Goal: Task Accomplishment & Management: Complete application form

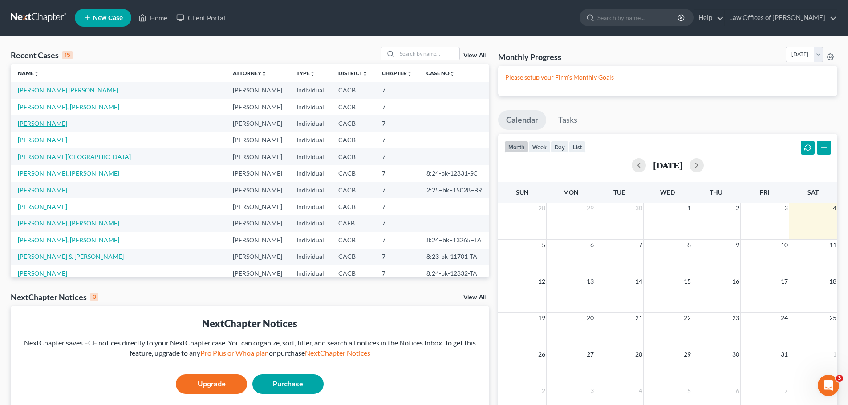
click at [63, 125] on link "[PERSON_NAME]" at bounding box center [42, 124] width 49 height 8
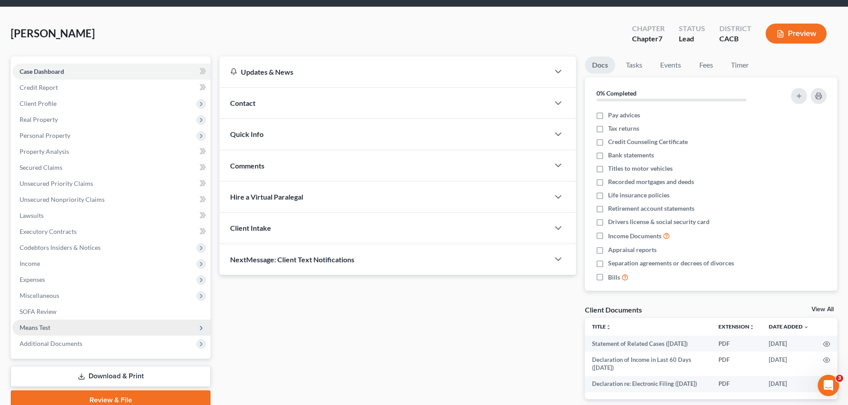
scroll to position [79, 0]
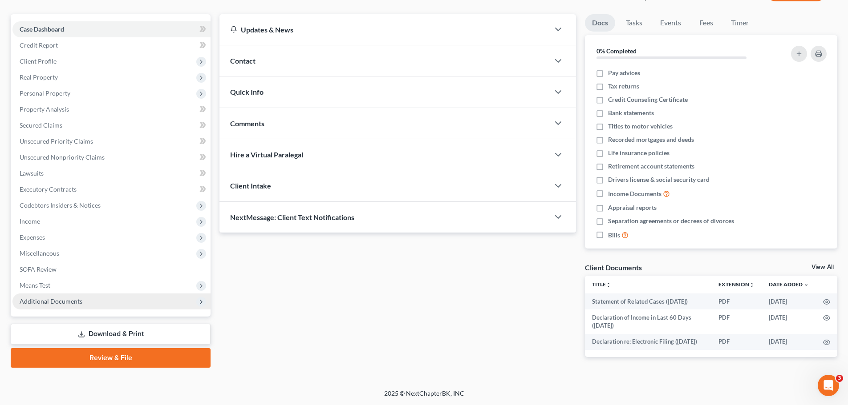
click at [101, 294] on span "Additional Documents" at bounding box center [111, 302] width 198 height 16
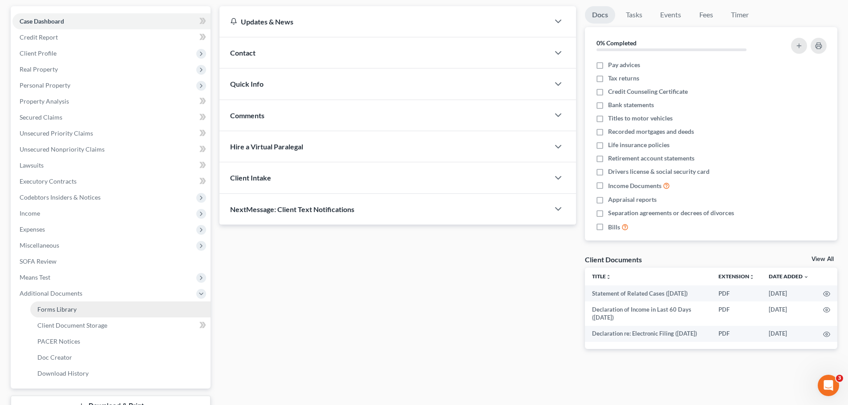
click at [91, 310] on link "Forms Library" at bounding box center [120, 310] width 180 height 16
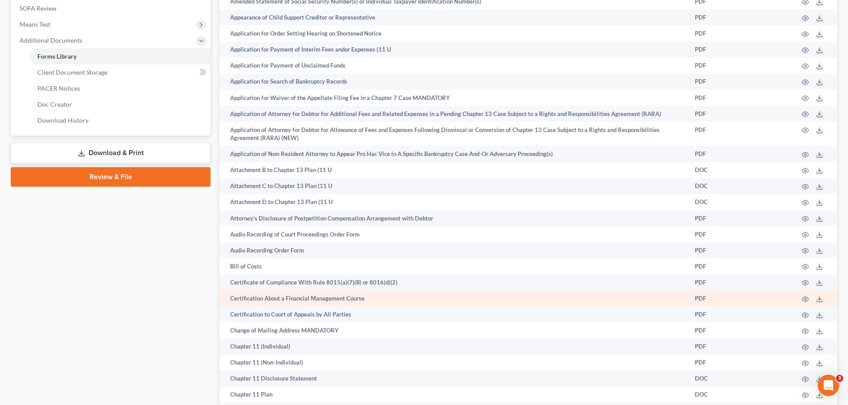
scroll to position [356, 0]
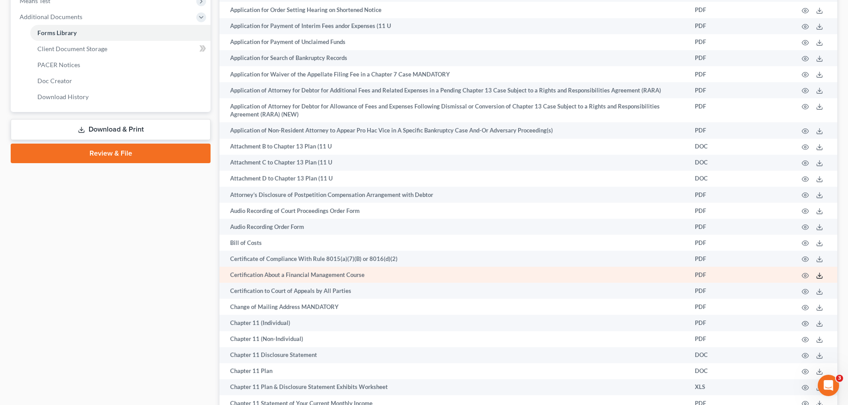
click at [820, 276] on icon at bounding box center [819, 275] width 7 height 7
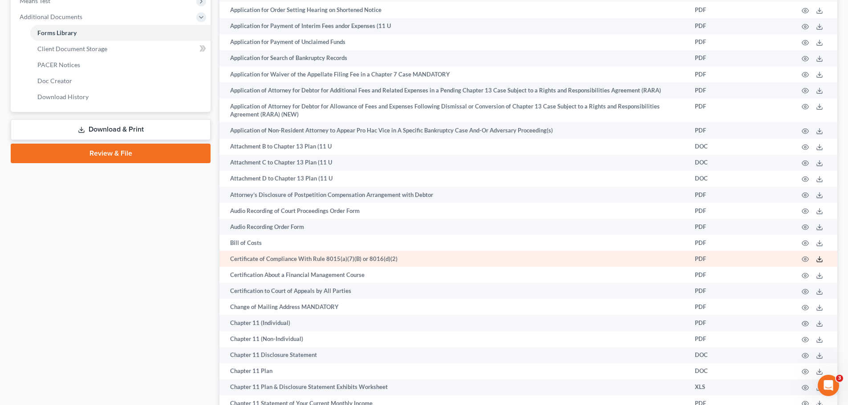
click at [820, 259] on icon at bounding box center [819, 259] width 7 height 7
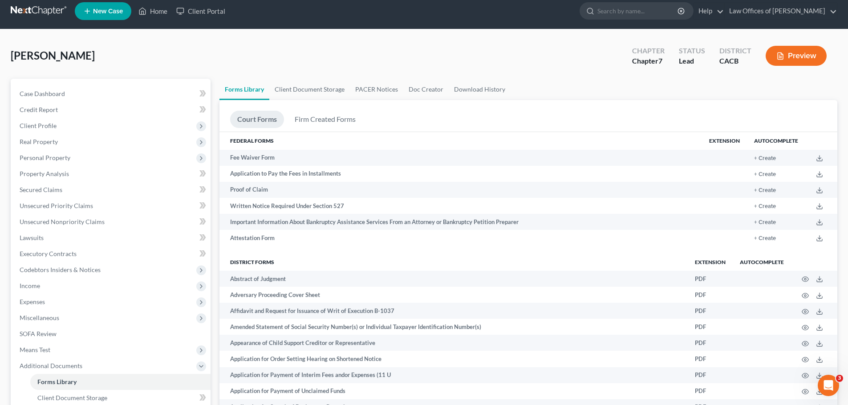
scroll to position [0, 0]
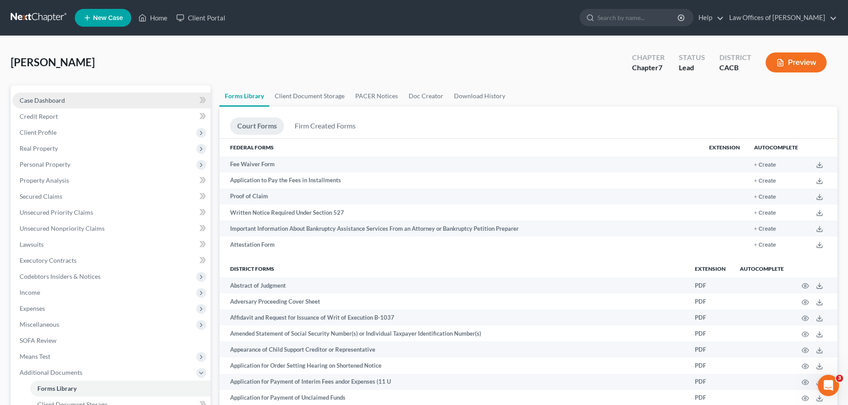
click at [78, 103] on link "Case Dashboard" at bounding box center [111, 101] width 198 height 16
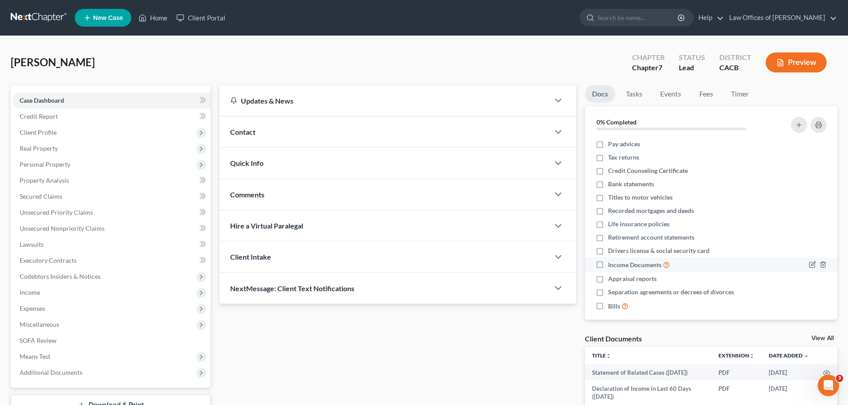
scroll to position [8, 0]
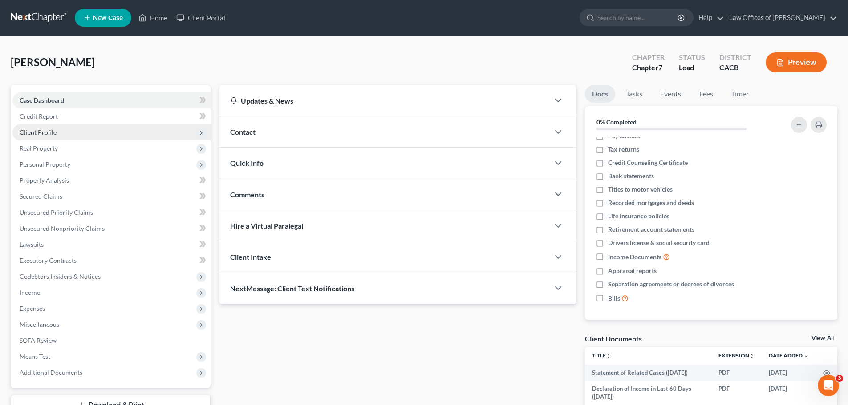
click at [70, 138] on span "Client Profile" at bounding box center [111, 133] width 198 height 16
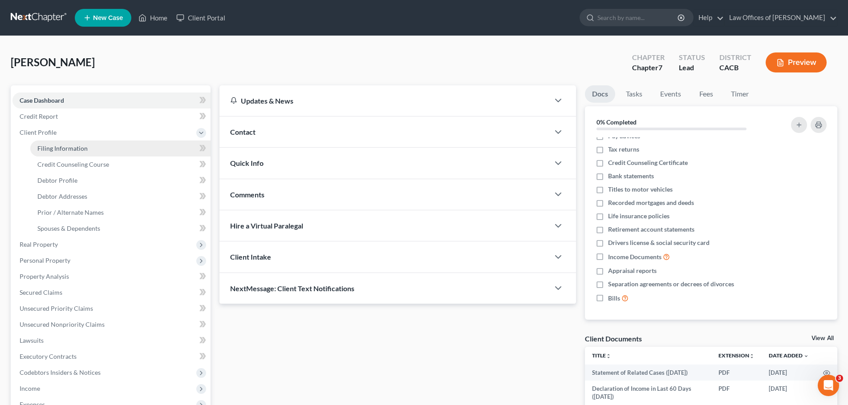
click at [70, 147] on span "Filing Information" at bounding box center [62, 149] width 50 height 8
select select "1"
select select "0"
select select "4"
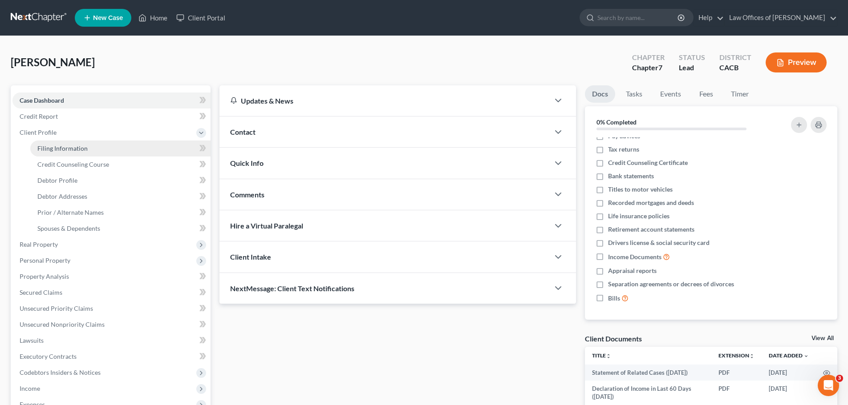
select select "0"
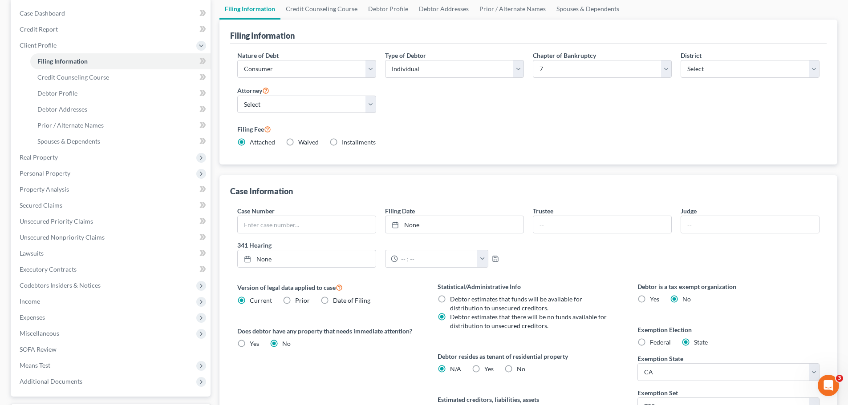
scroll to position [89, 0]
click at [285, 224] on input "text" at bounding box center [307, 222] width 138 height 17
type input "8:25-bk-12663-SC"
type input "[DATE]"
click at [464, 229] on link "None" at bounding box center [454, 222] width 138 height 17
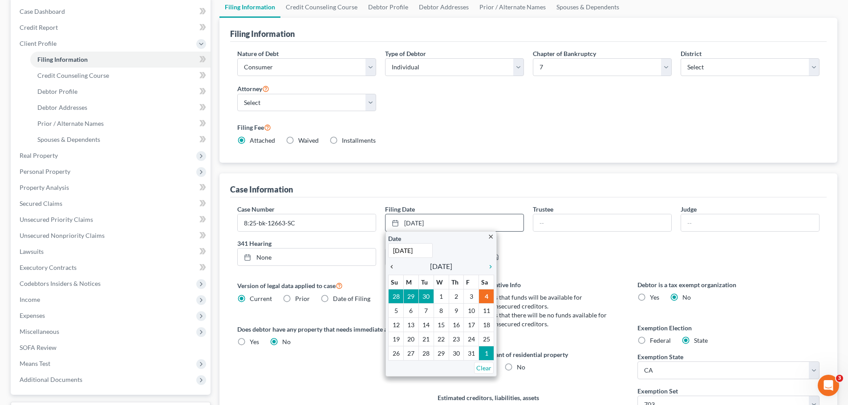
click at [391, 266] on icon "chevron_left" at bounding box center [394, 266] width 12 height 7
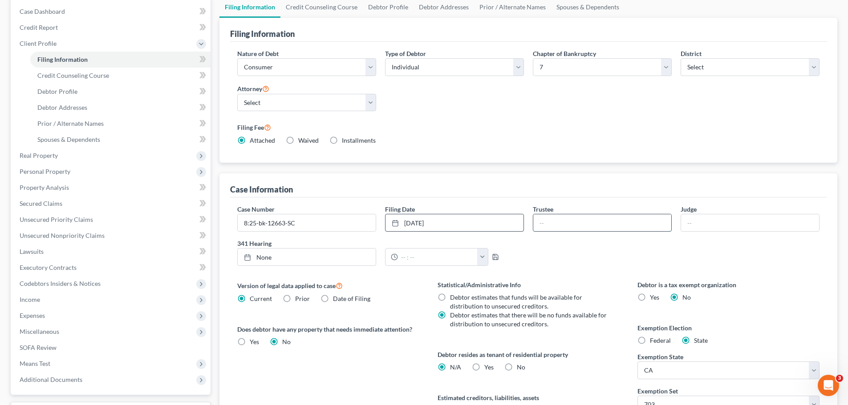
click at [568, 222] on input "text" at bounding box center [602, 222] width 138 height 17
type input "[PERSON_NAME]"
type input "[DATE]"
click at [329, 257] on link "None" at bounding box center [307, 257] width 138 height 17
click at [482, 259] on button "button" at bounding box center [482, 257] width 11 height 17
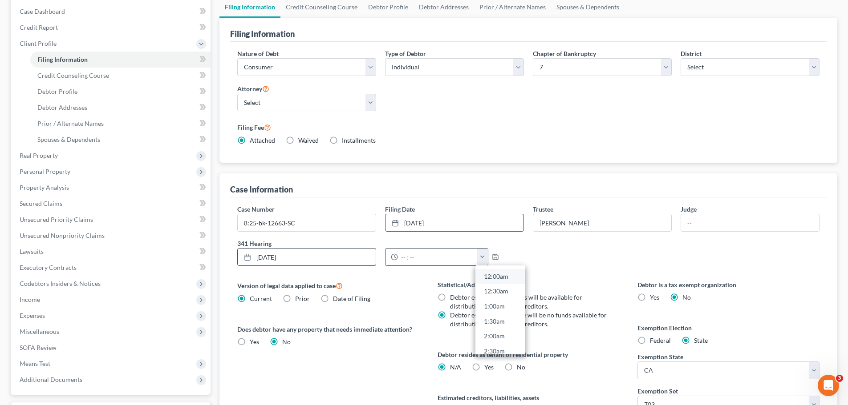
click at [505, 277] on link "12:00am" at bounding box center [500, 276] width 50 height 15
click at [480, 259] on button "button" at bounding box center [482, 257] width 11 height 17
click at [507, 280] on link "11:00am" at bounding box center [500, 278] width 50 height 15
type input "11:00am"
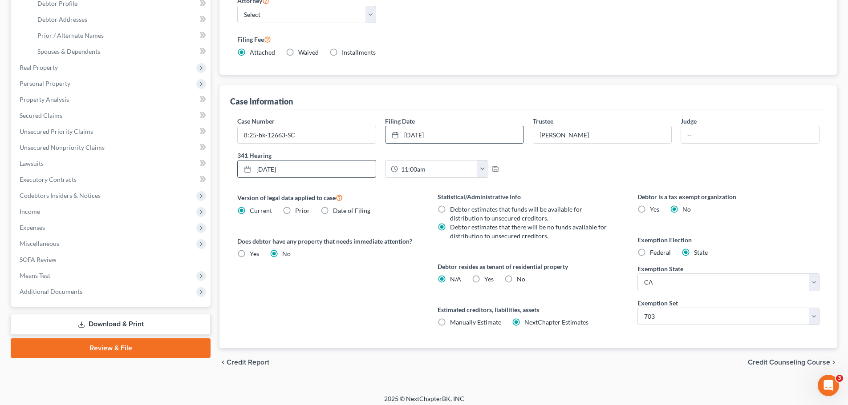
scroll to position [178, 0]
click at [493, 169] on icon "button" at bounding box center [495, 168] width 7 height 7
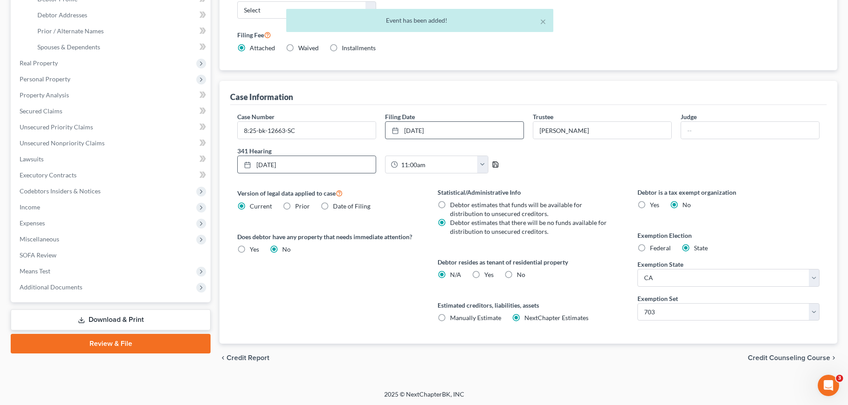
scroll to position [182, 0]
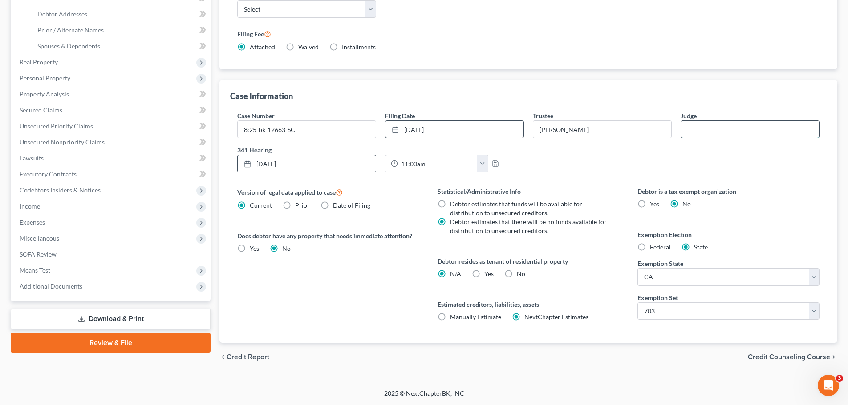
click at [700, 131] on input "text" at bounding box center [750, 129] width 138 height 17
type input "[PERSON_NAME]"
click at [705, 161] on div "Case Number 8:25-bk-12663-SC Filing Date [DATE] close Date [DATE] Time 12:00 AM…" at bounding box center [528, 145] width 591 height 69
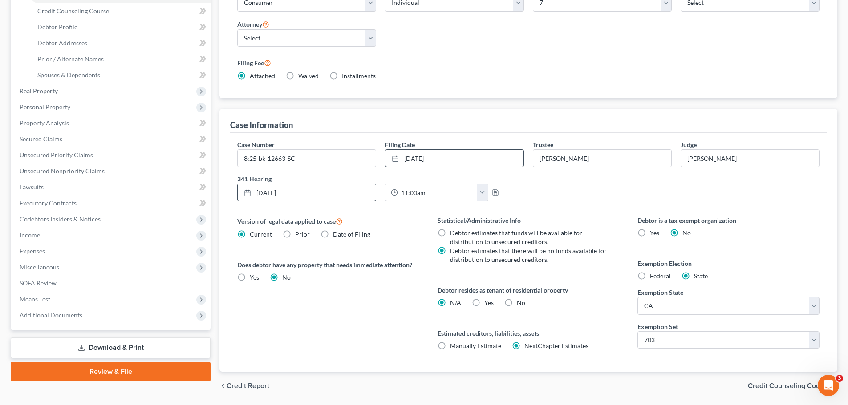
scroll to position [138, 0]
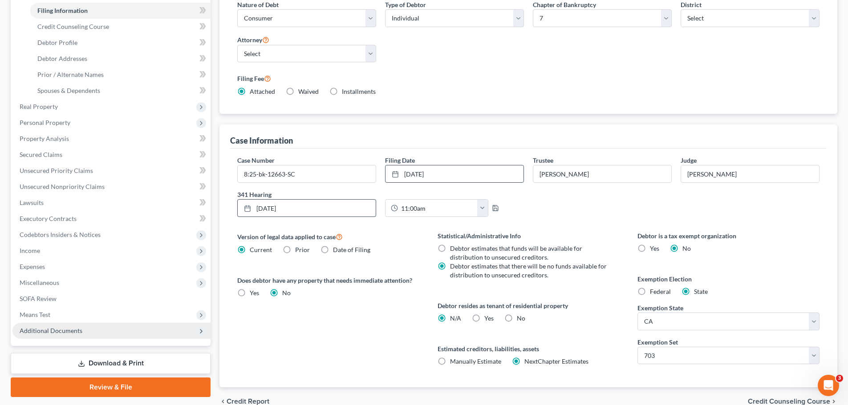
click at [40, 331] on span "Additional Documents" at bounding box center [51, 331] width 63 height 8
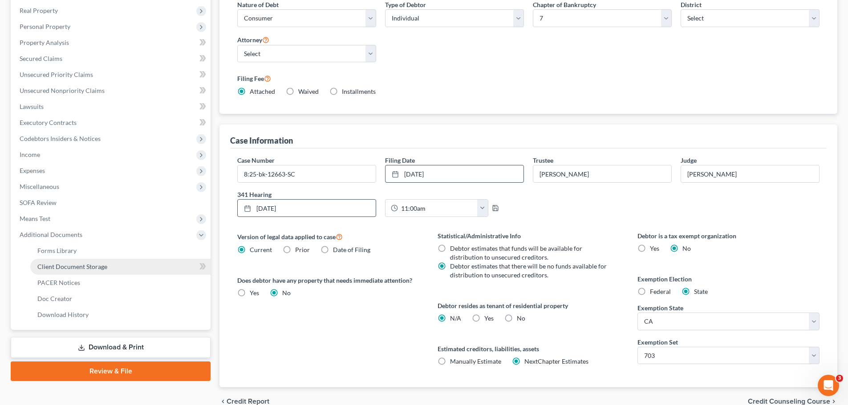
click at [140, 266] on link "Client Document Storage" at bounding box center [120, 267] width 180 height 16
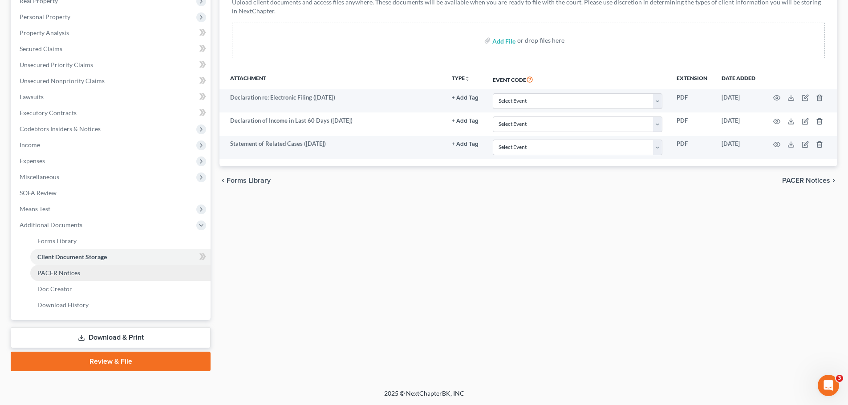
click at [95, 277] on link "PACER Notices" at bounding box center [120, 273] width 180 height 16
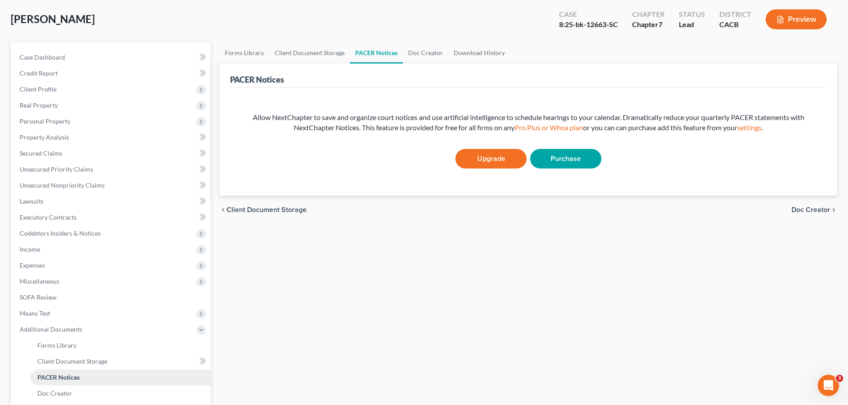
scroll to position [89, 0]
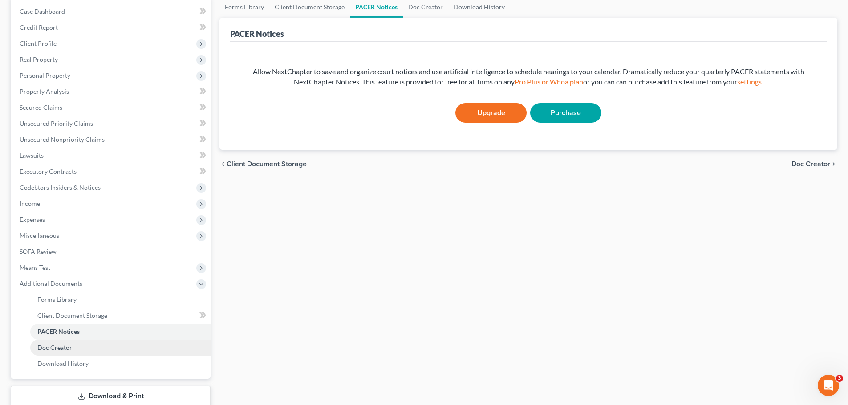
click at [53, 343] on link "Doc Creator" at bounding box center [120, 348] width 180 height 16
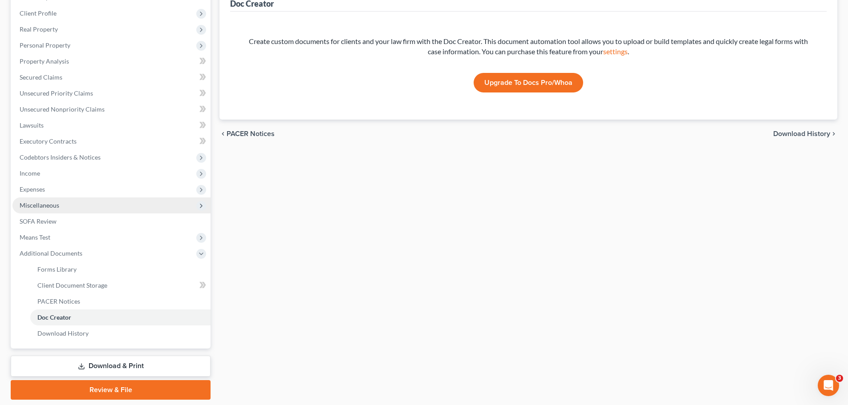
scroll to position [148, 0]
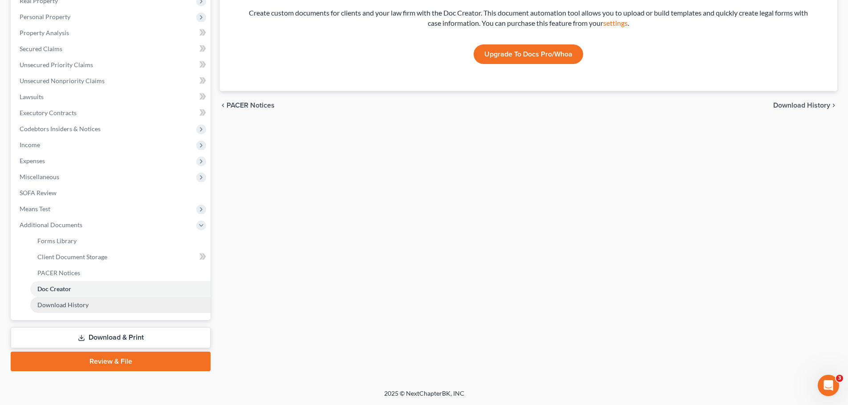
click at [58, 310] on link "Download History" at bounding box center [120, 305] width 180 height 16
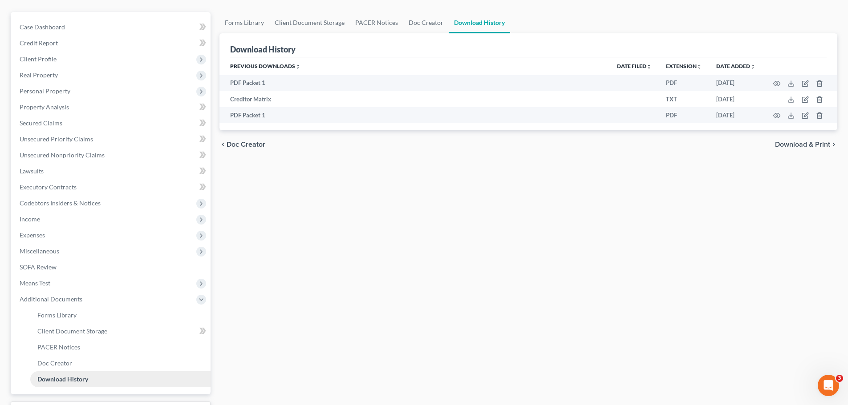
scroll to position [89, 0]
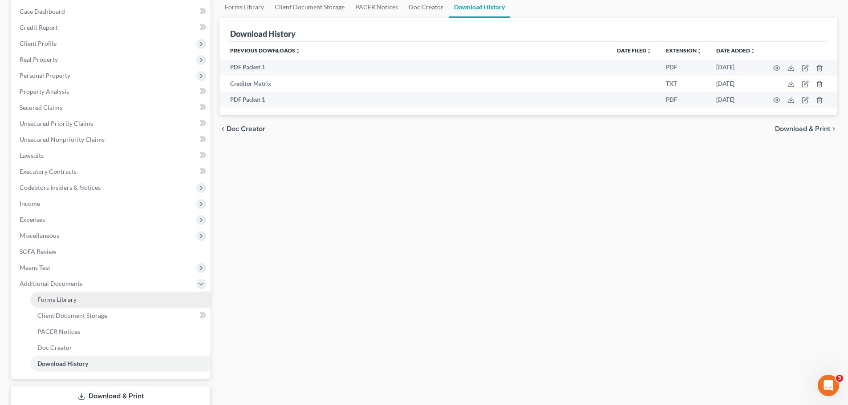
click at [92, 302] on link "Forms Library" at bounding box center [120, 300] width 180 height 16
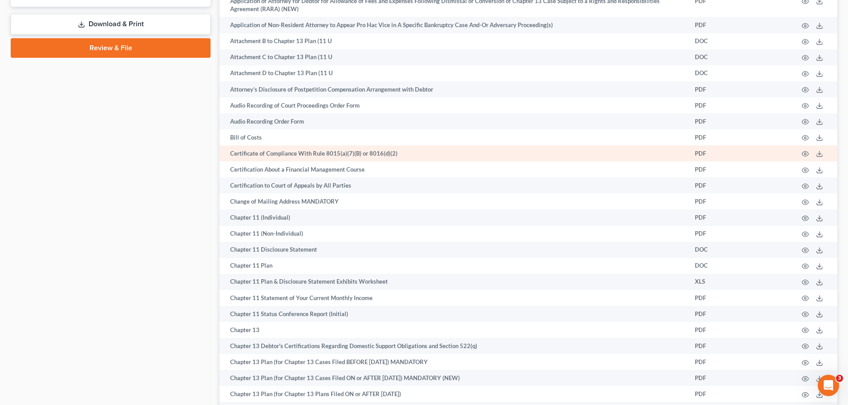
scroll to position [489, 0]
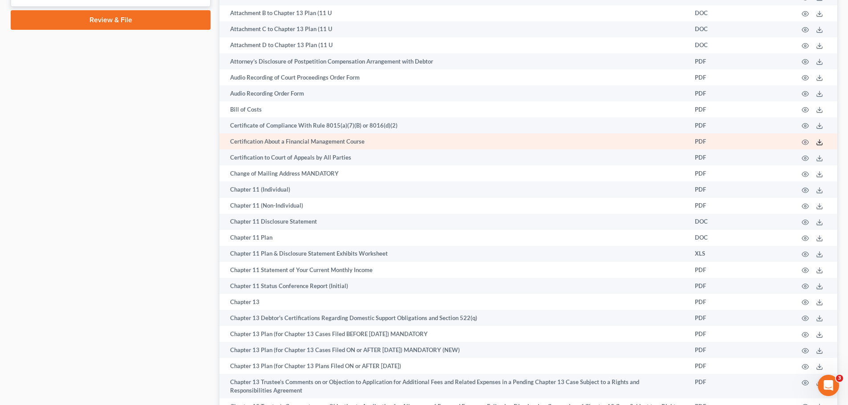
click at [822, 143] on icon at bounding box center [819, 142] width 7 height 7
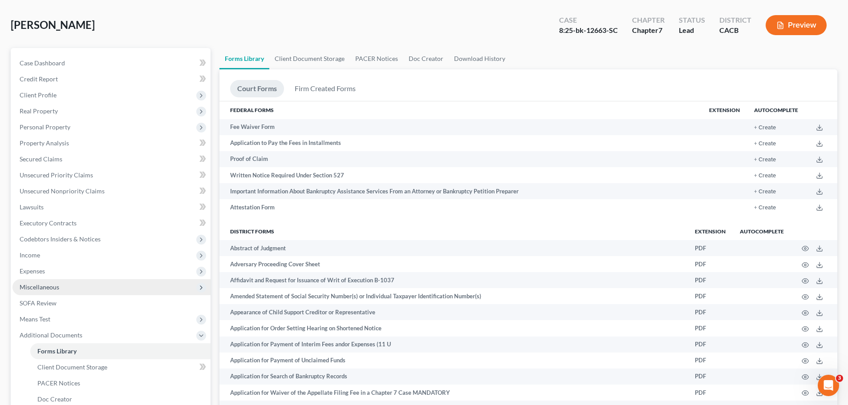
scroll to position [0, 0]
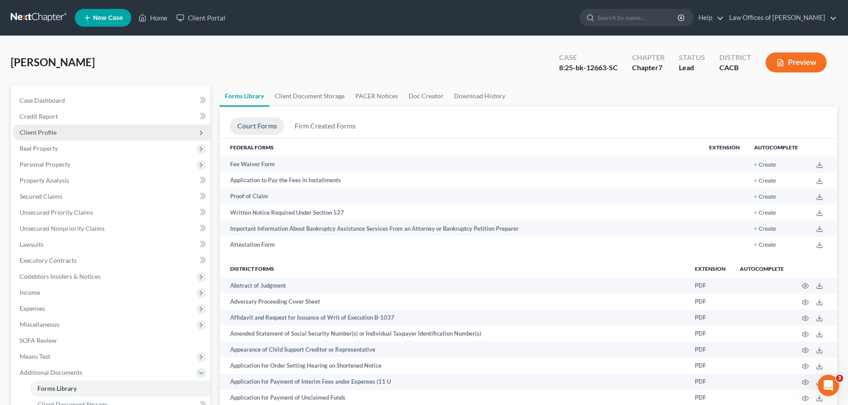
click at [60, 134] on span "Client Profile" at bounding box center [111, 133] width 198 height 16
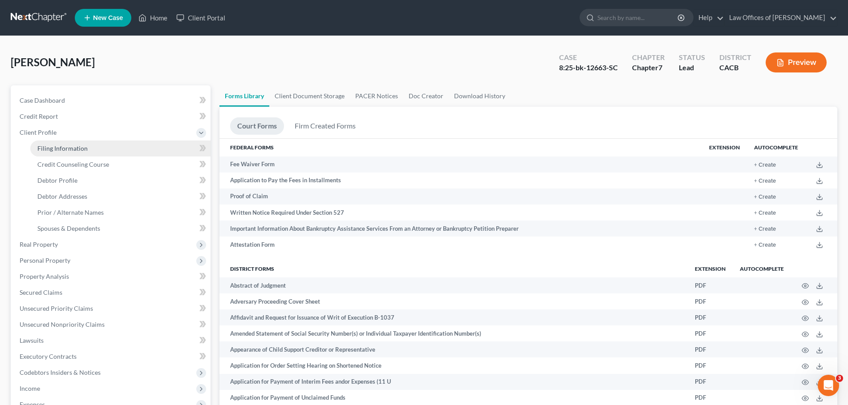
click at [87, 144] on link "Filing Information" at bounding box center [120, 149] width 180 height 16
select select "1"
select select "0"
select select "7"
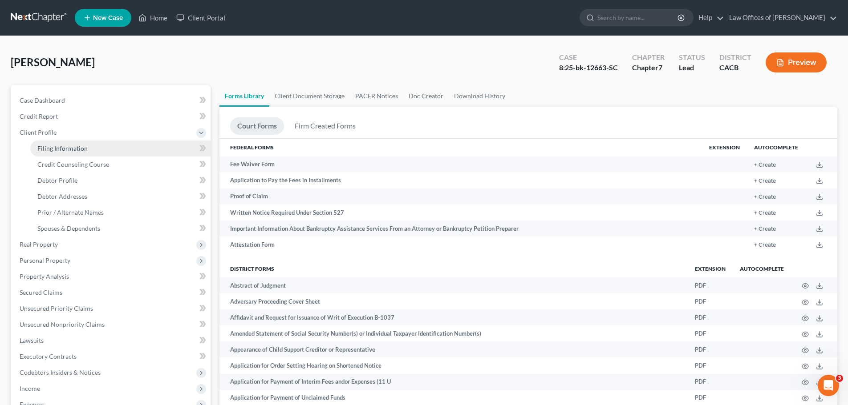
select select "0"
select select "4"
select select "0"
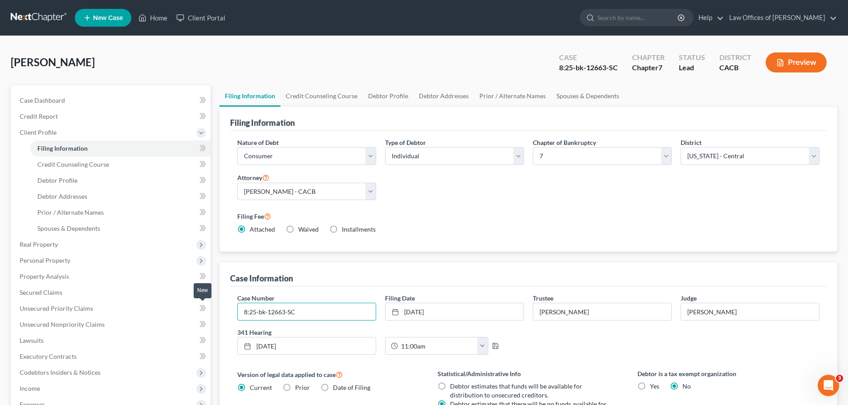
drag, startPoint x: 314, startPoint y: 315, endPoint x: 205, endPoint y: 311, distance: 108.7
click at [205, 311] on div "Petition Navigation Case Dashboard Payments Invoices Payments Payments Credit R…" at bounding box center [423, 319] width 835 height 469
